Goal: Transaction & Acquisition: Purchase product/service

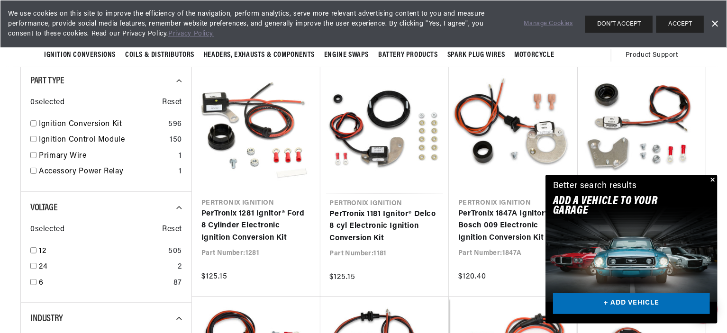
scroll to position [0, 287]
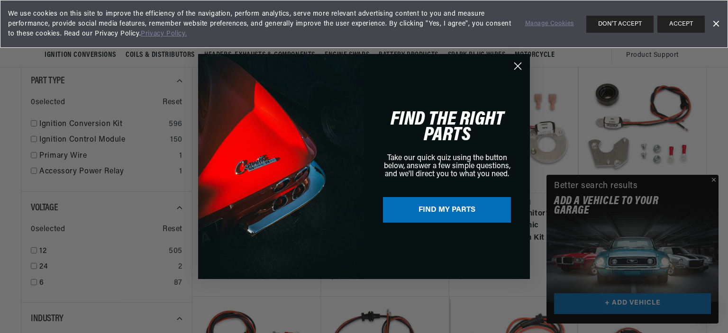
click at [515, 64] on circle "Close dialog" at bounding box center [518, 66] width 16 height 16
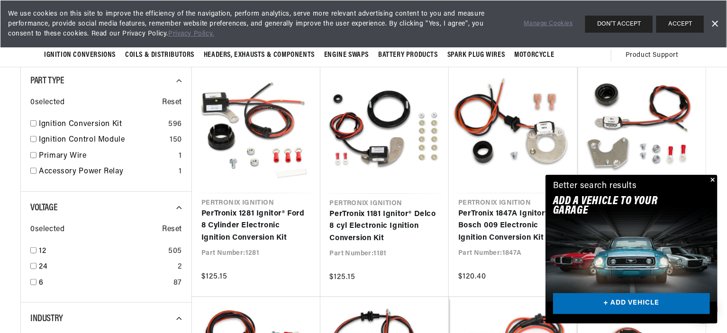
click at [712, 179] on button "Close" at bounding box center [711, 180] width 11 height 11
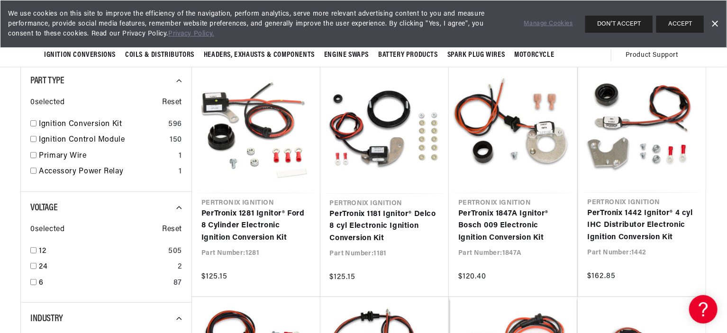
click at [716, 21] on link "Dismiss Banner" at bounding box center [714, 24] width 14 height 14
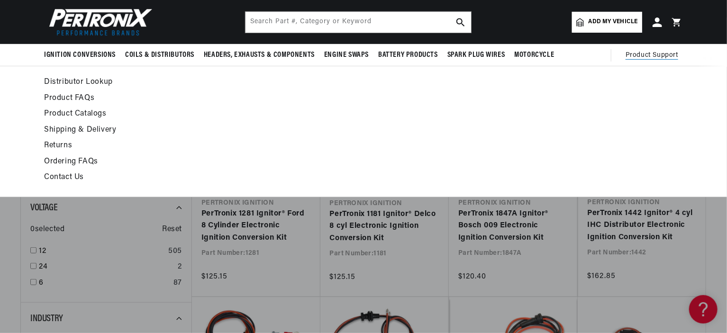
scroll to position [0, 0]
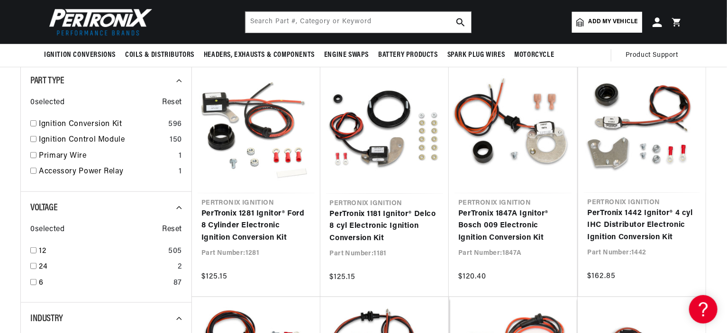
click at [618, 24] on span "Add my vehicle" at bounding box center [612, 22] width 49 height 9
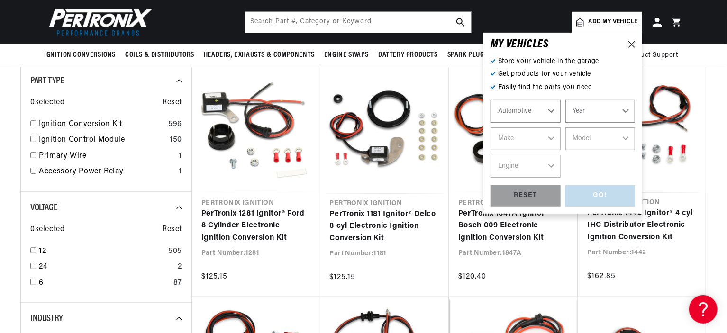
click at [540, 111] on select "Automotive Agricultural Industrial Marine Motorcycle" at bounding box center [525, 111] width 70 height 23
click at [584, 105] on select "Year 2026 2025 2024 2023 2022 2021 2020 2019 2018 2017 2016 2015 2014 2013 2012…" at bounding box center [600, 111] width 70 height 23
select select "1967"
click at [565, 100] on select "Year 2026 2025 2024 2023 2022 2021 2020 2019 2018 2017 2016 2015 2014 2013 2012…" at bounding box center [600, 111] width 70 height 23
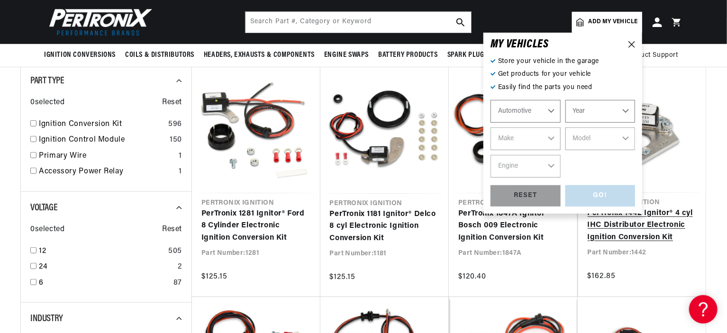
select select "1967"
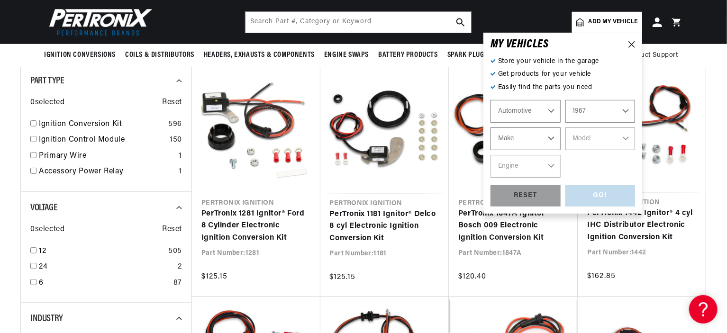
scroll to position [0, 287]
click at [522, 135] on select "Make Alfa Romeo American Motors Aston Martin Austin Austin Healey Avanti Bentle…" at bounding box center [525, 138] width 70 height 23
select select "Chevrolet"
click at [490, 127] on select "Make Alfa Romeo American Motors Aston Martin Austin Austin Healey Avanti Bentle…" at bounding box center [525, 138] width 70 height 23
select select "Chevrolet"
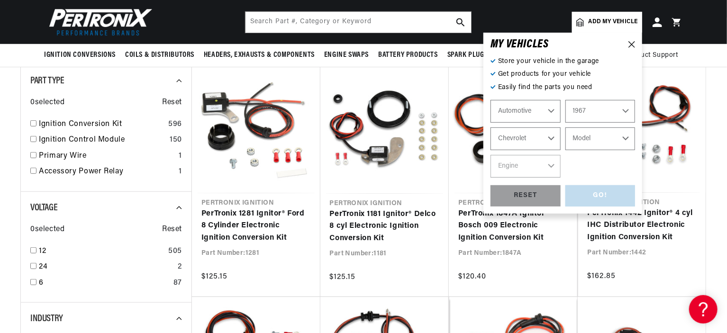
click at [589, 138] on select "Model Bel Air Biscayne C10 Pickup C10 Suburban C20 Pickup C20 Suburban C30 Pick…" at bounding box center [600, 138] width 70 height 23
select select "C60"
click at [565, 127] on select "Model Bel Air Biscayne C10 Pickup C10 Suburban C20 Pickup C20 Suburban C30 Pick…" at bounding box center [600, 138] width 70 height 23
select select "C60"
click at [538, 164] on select "Engine 283cid / 4.6L 327cid / 5.4L 366cid / 6.0L" at bounding box center [525, 166] width 70 height 23
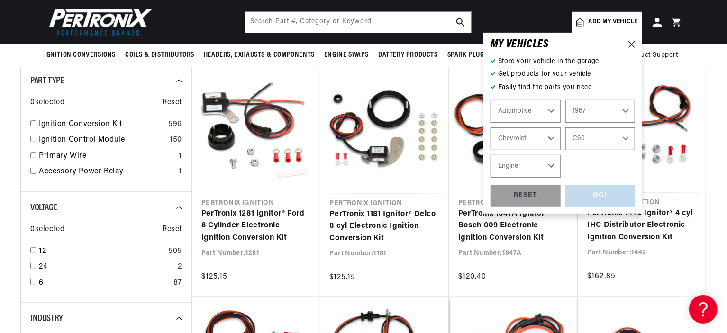
scroll to position [0, 0]
select select "366cid-6.0L"
click at [490, 155] on select "Engine 283cid / 4.6L 327cid / 5.4L 366cid / 6.0L" at bounding box center [525, 166] width 70 height 23
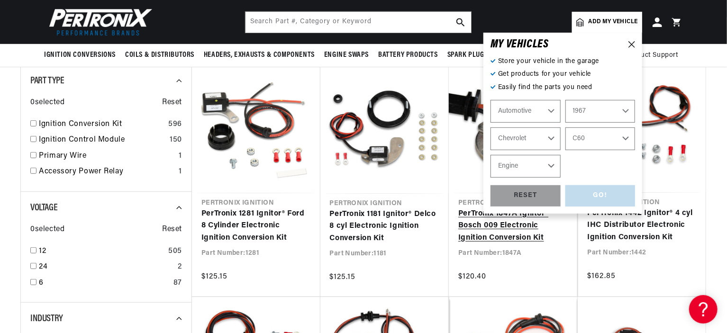
select select "366cid-6.0L"
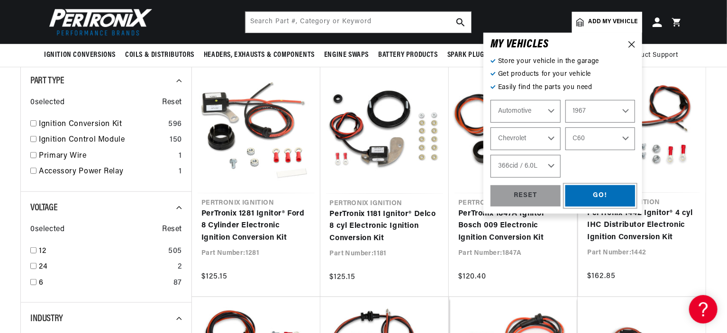
click at [608, 193] on div "GO!" at bounding box center [600, 195] width 70 height 21
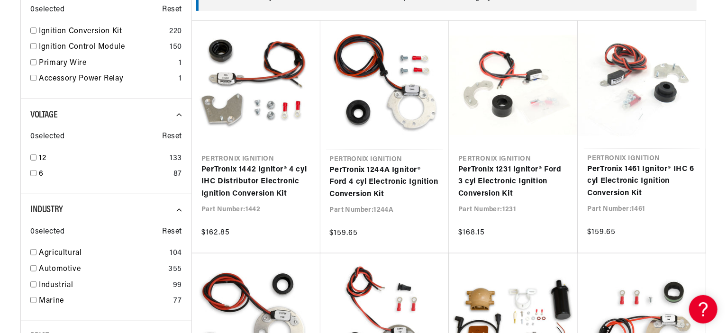
scroll to position [284, 0]
